Goal: Task Accomplishment & Management: Manage account settings

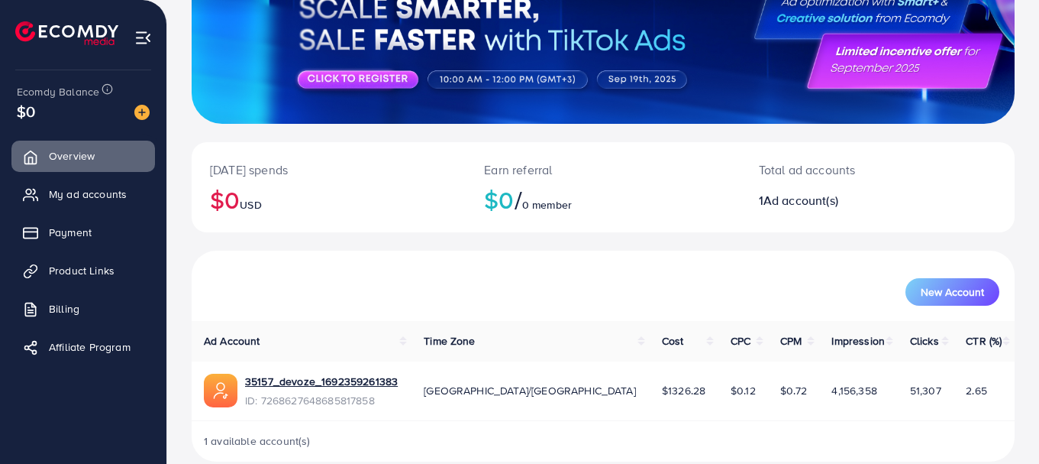
scroll to position [199, 0]
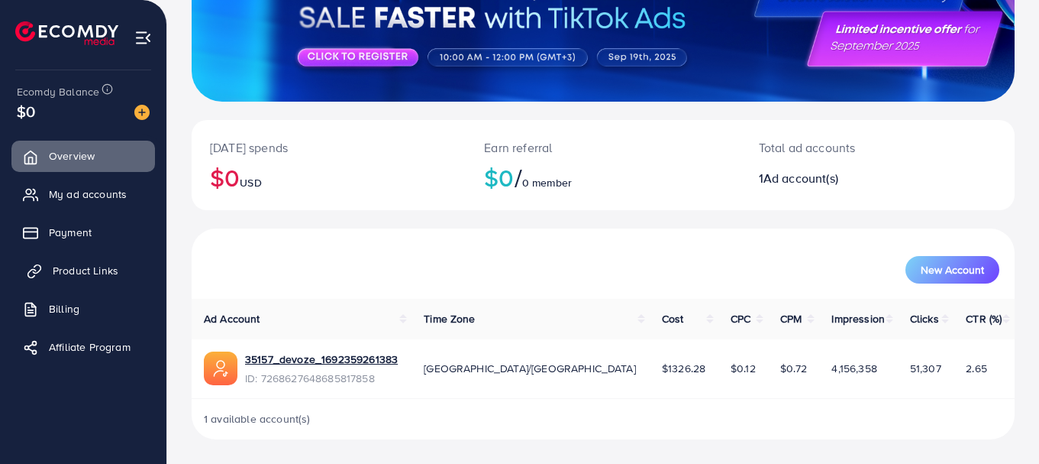
click at [65, 272] on span "Product Links" at bounding box center [86, 270] width 66 height 15
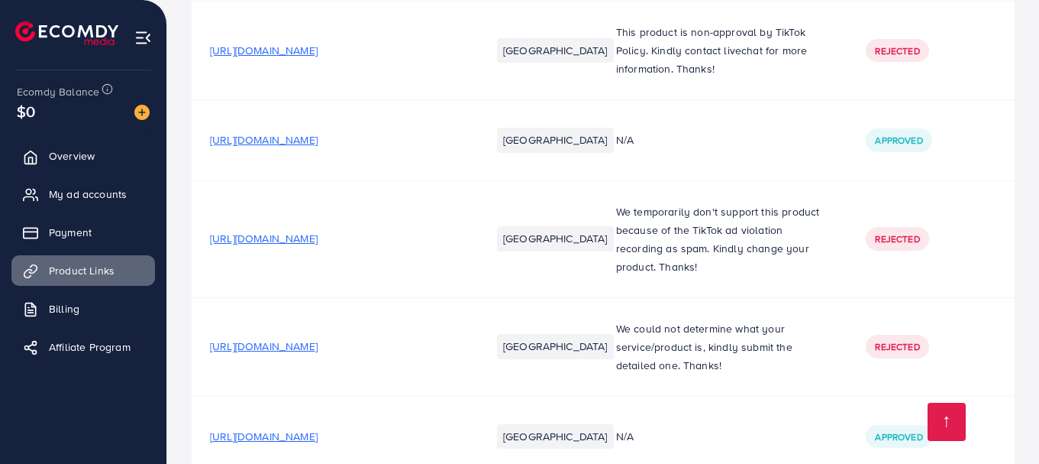
scroll to position [9042, 0]
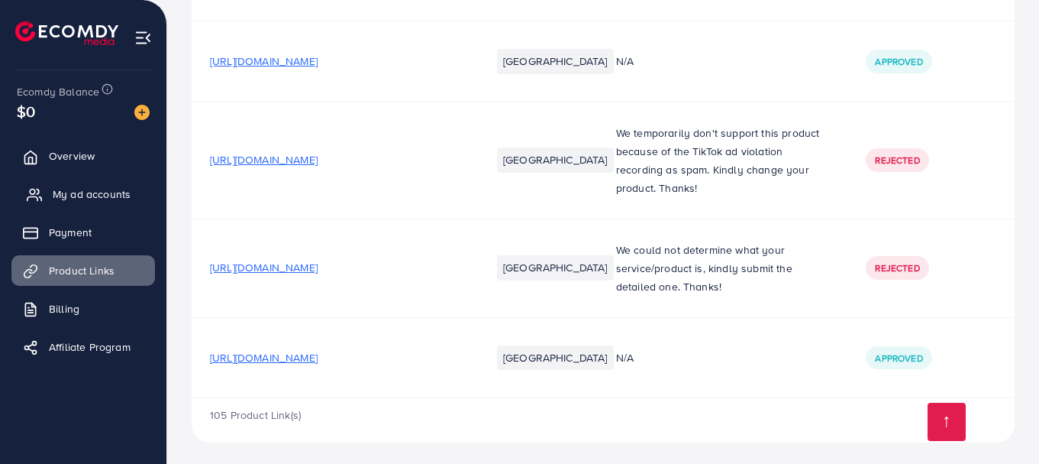
click at [72, 197] on span "My ad accounts" at bounding box center [92, 193] width 78 height 15
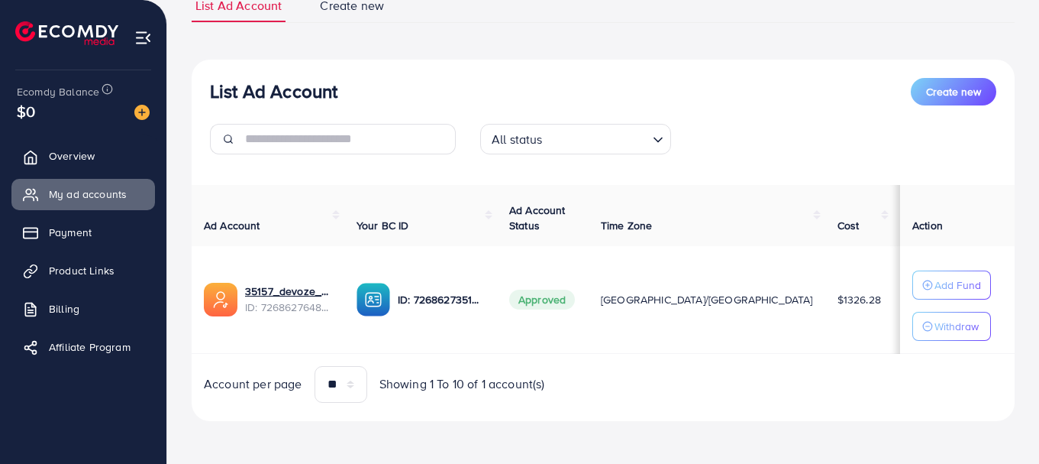
scroll to position [128, 0]
click at [971, 299] on label at bounding box center [992, 299] width 43 height 18
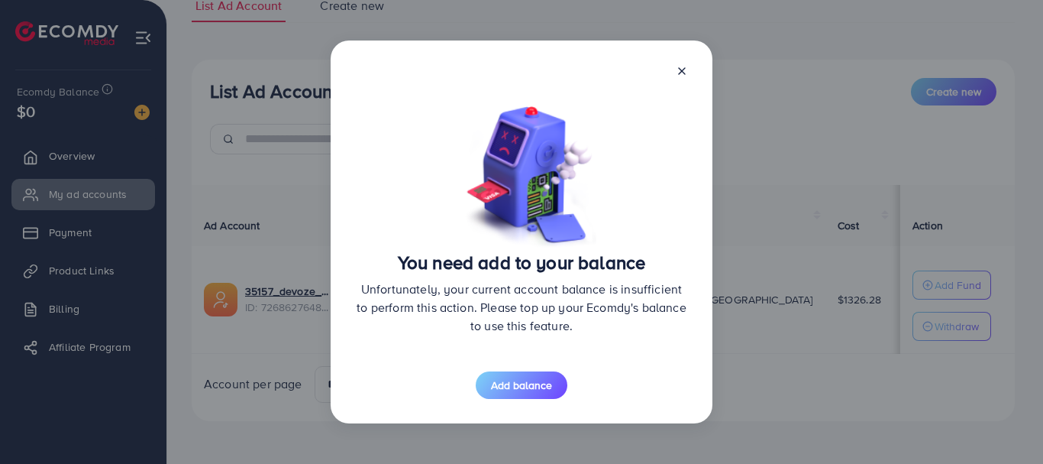
click at [682, 76] on icon at bounding box center [682, 71] width 12 height 12
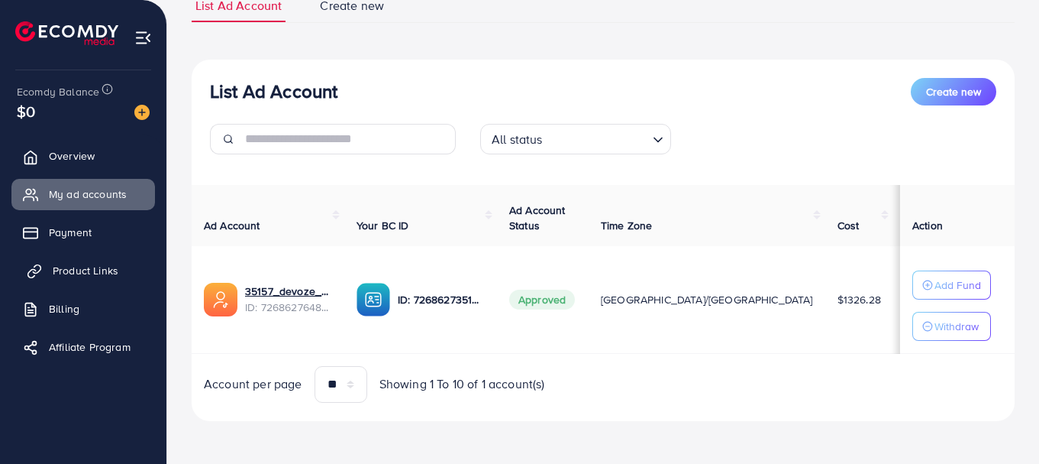
click at [52, 261] on link "Product Links" at bounding box center [83, 270] width 144 height 31
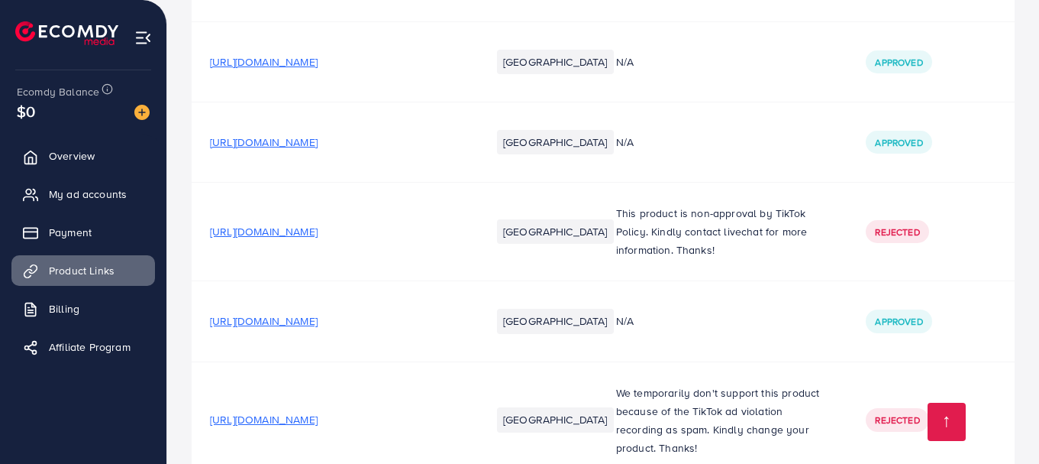
scroll to position [9042, 0]
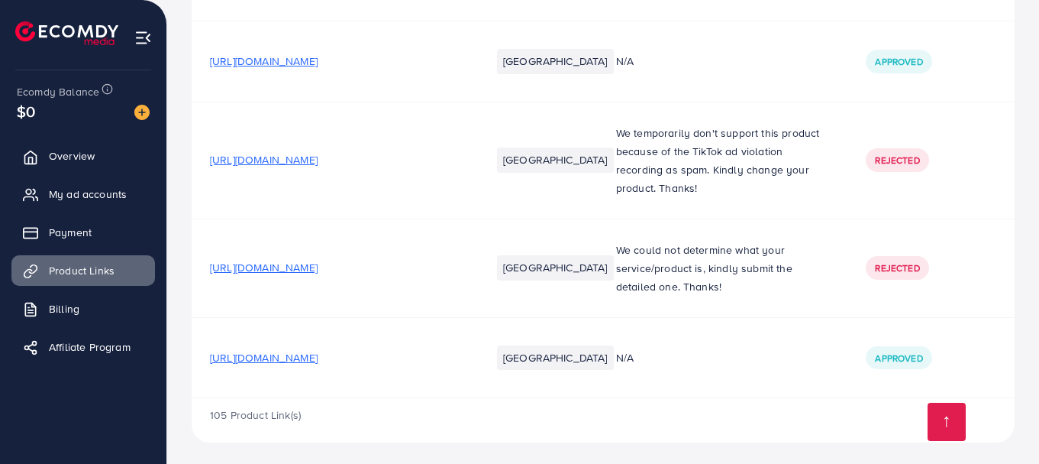
click at [318, 350] on span "[URL][DOMAIN_NAME]" at bounding box center [264, 357] width 108 height 15
click at [48, 149] on link "Overview" at bounding box center [83, 156] width 144 height 31
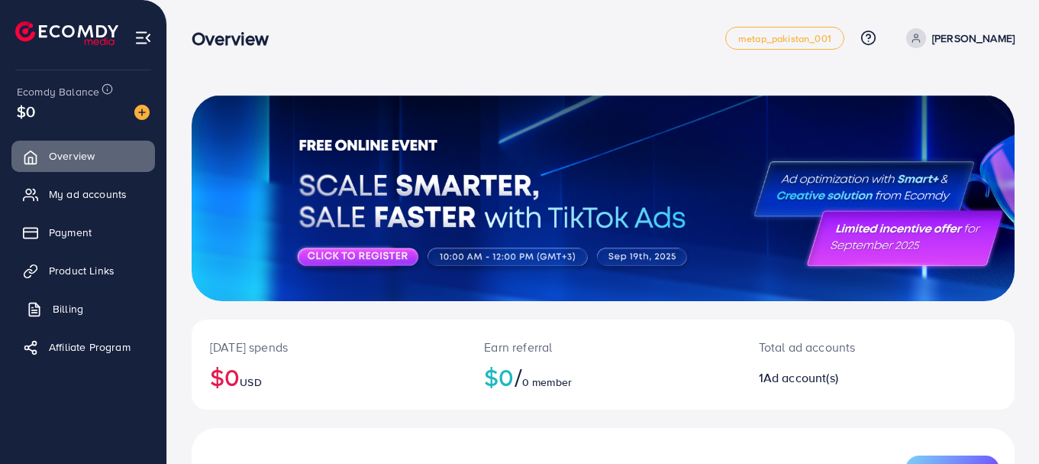
click at [65, 309] on span "Billing" at bounding box center [68, 308] width 31 height 15
